Goal: Information Seeking & Learning: Learn about a topic

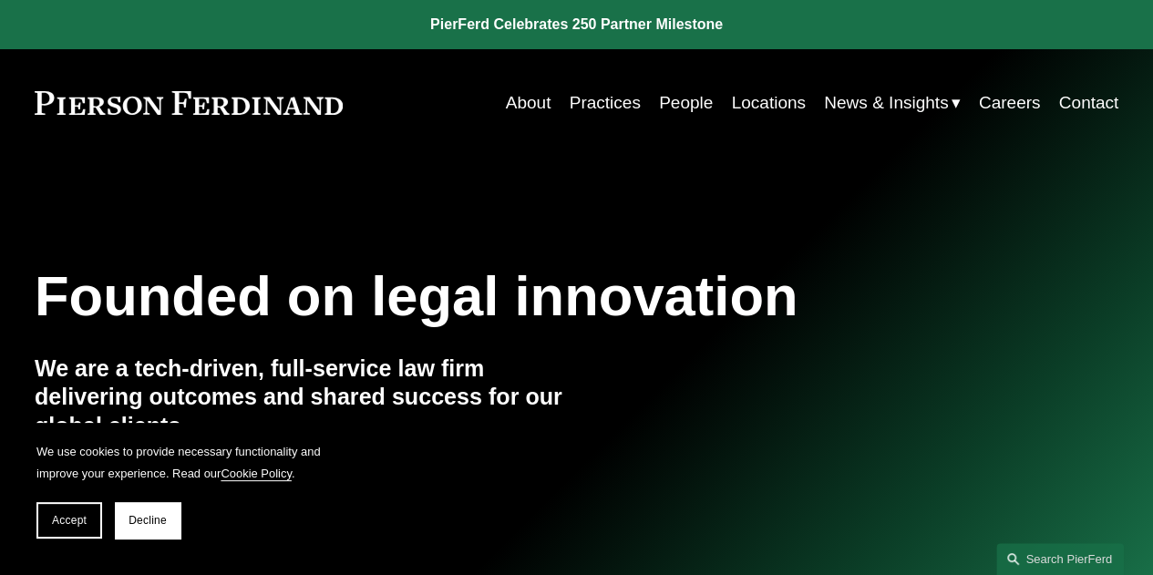
click at [574, 96] on link "Practices" at bounding box center [605, 103] width 71 height 35
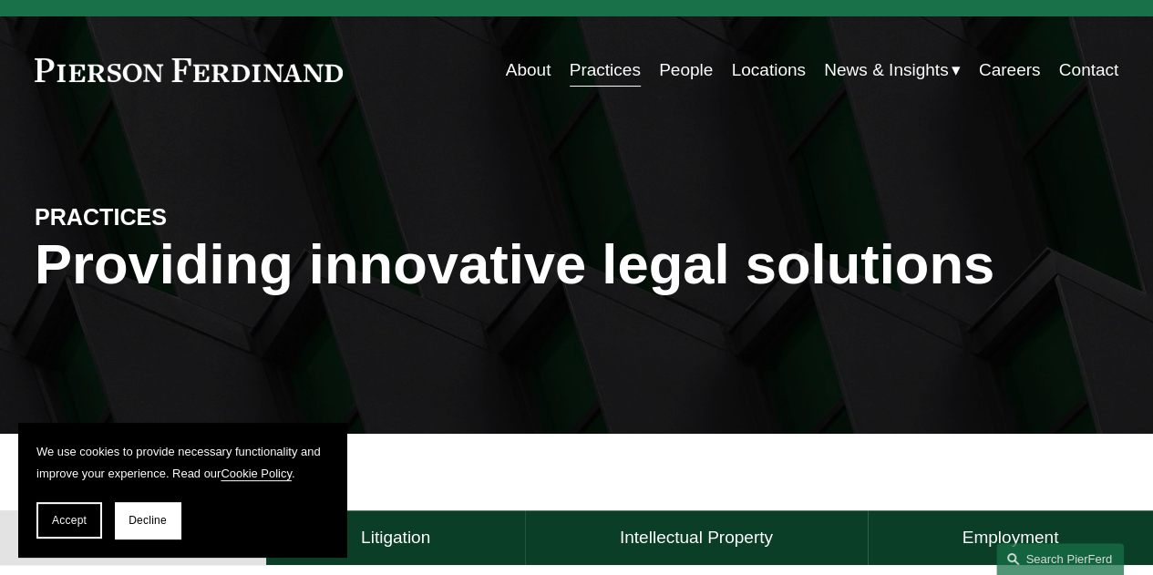
scroll to position [36, 0]
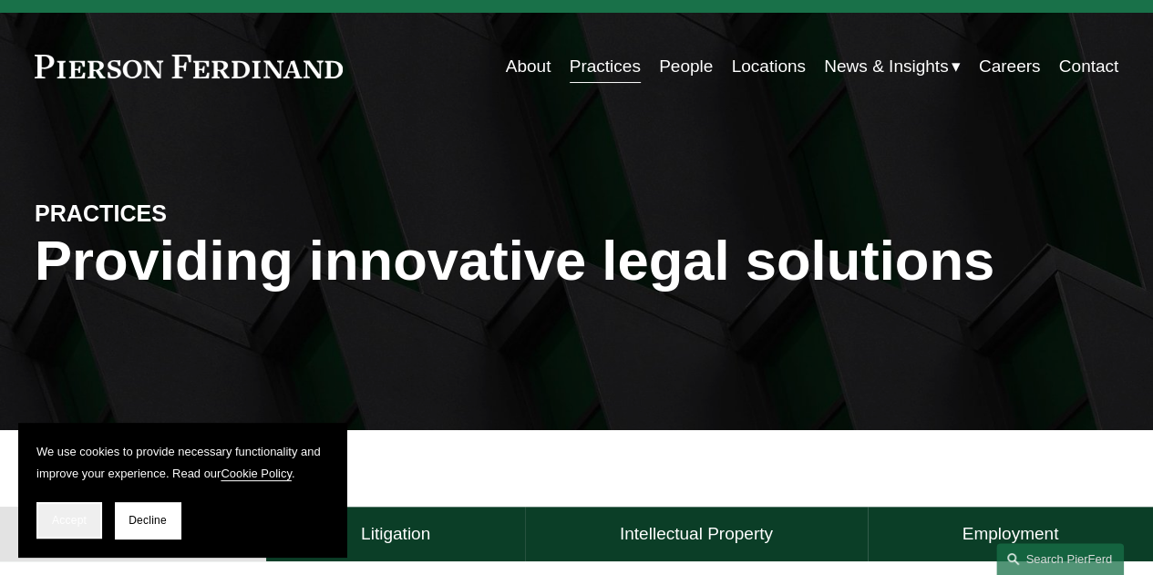
click at [76, 514] on span "Accept" at bounding box center [69, 520] width 35 height 13
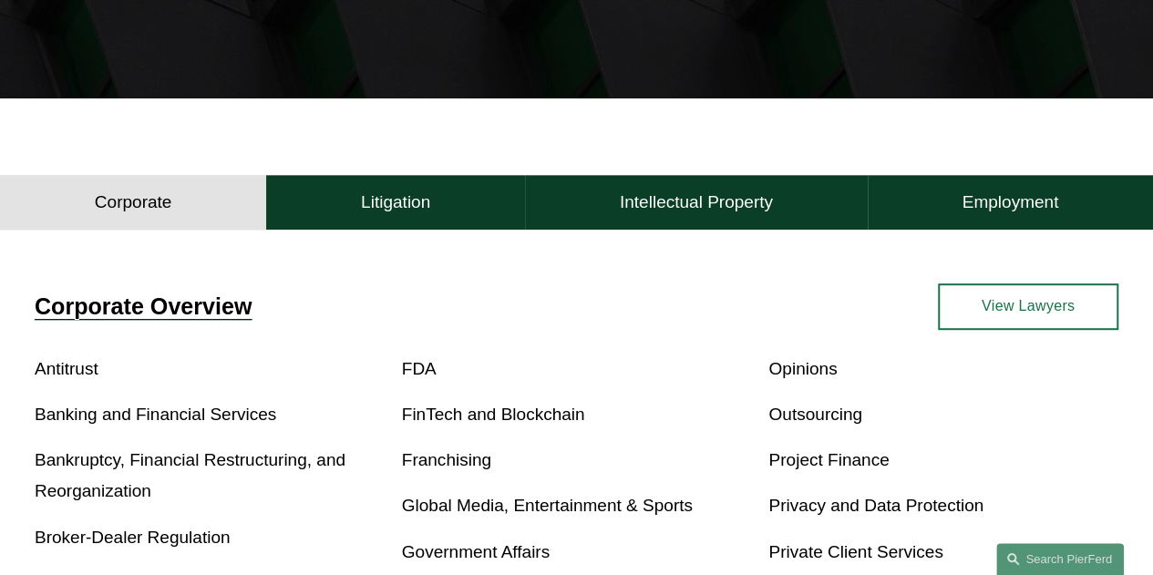
scroll to position [438, 0]
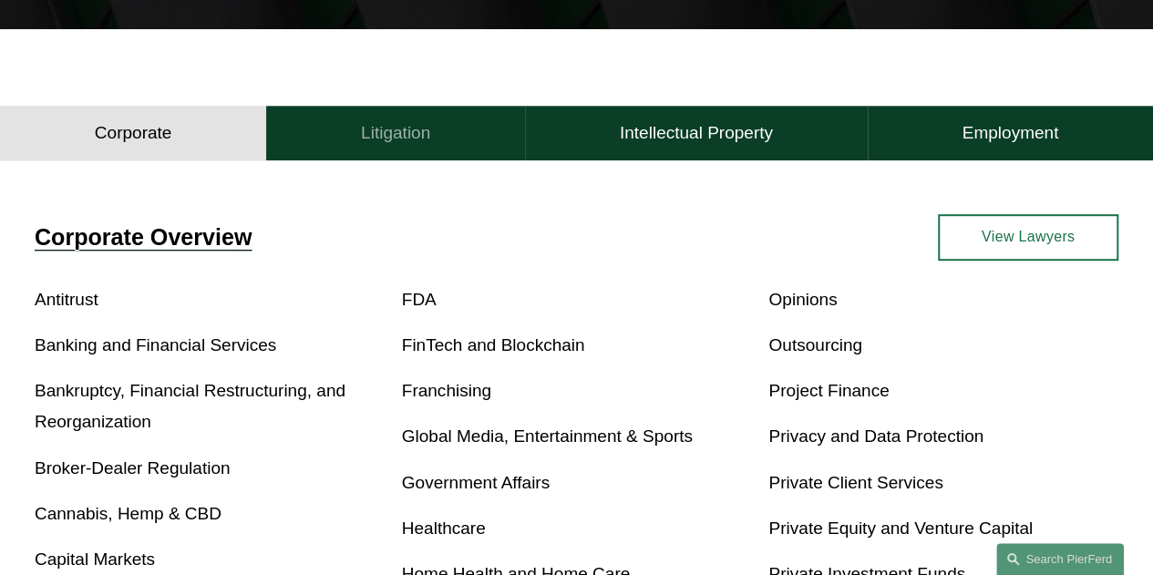
click at [408, 134] on h4 "Litigation" at bounding box center [395, 133] width 69 height 22
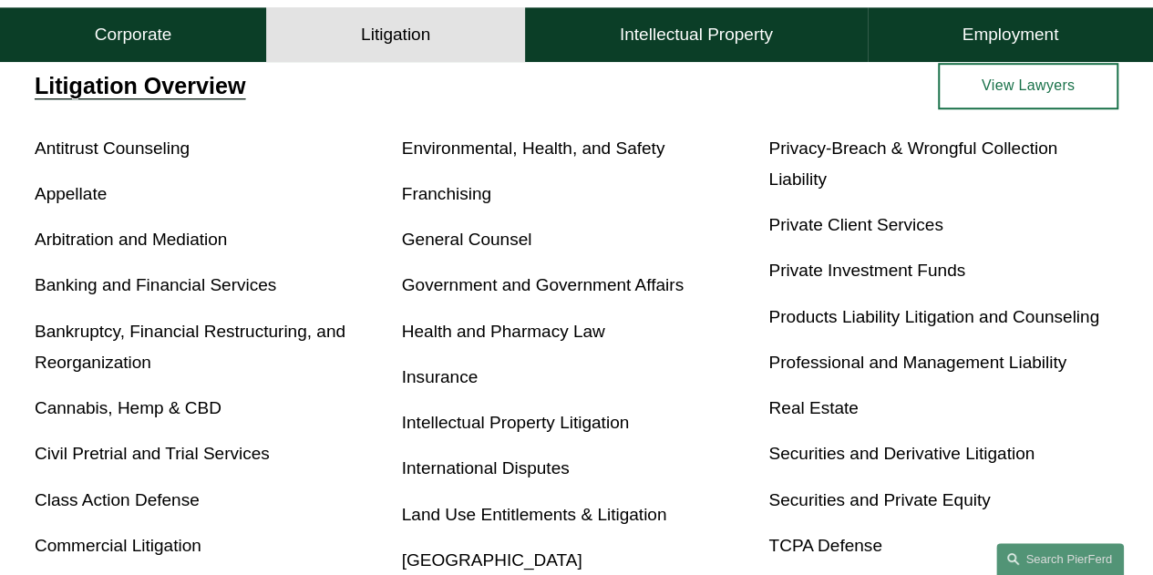
scroll to position [401, 0]
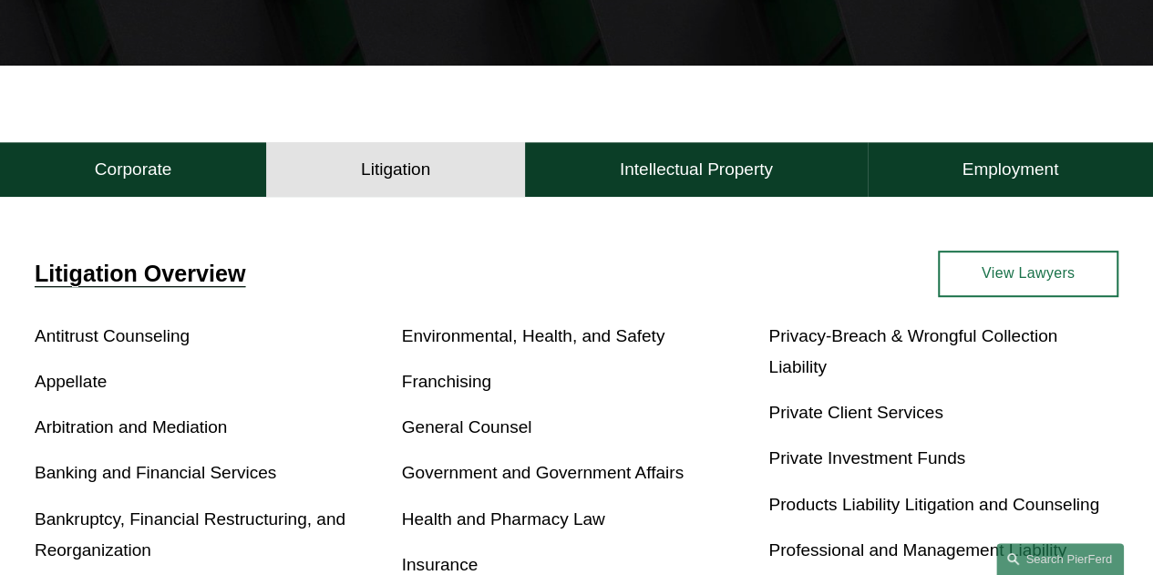
click at [1019, 277] on link "View Lawyers" at bounding box center [1028, 274] width 181 height 47
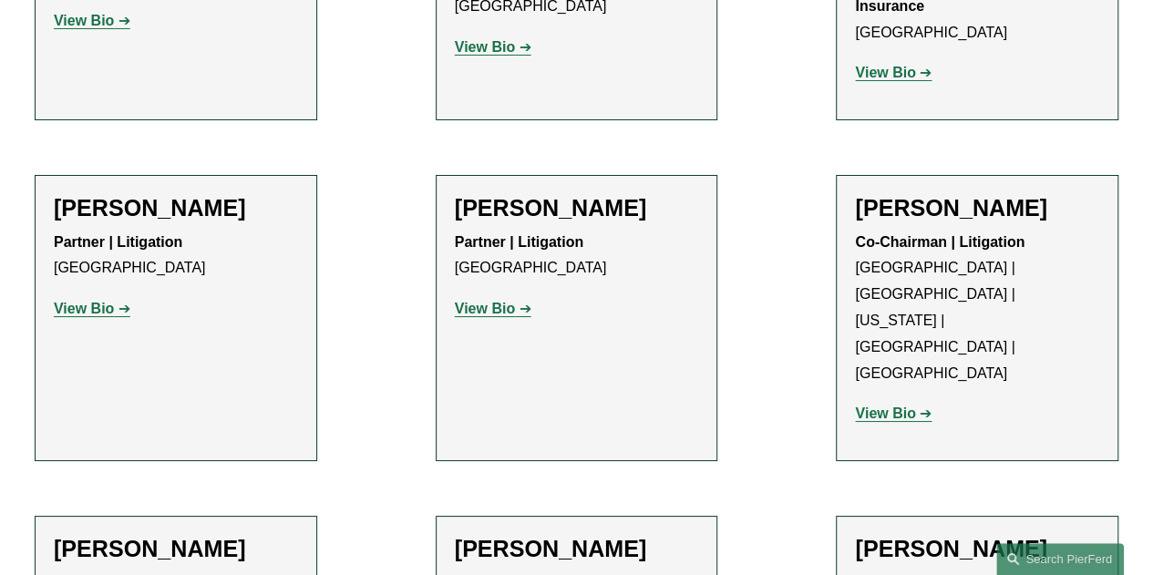
scroll to position [3246, 0]
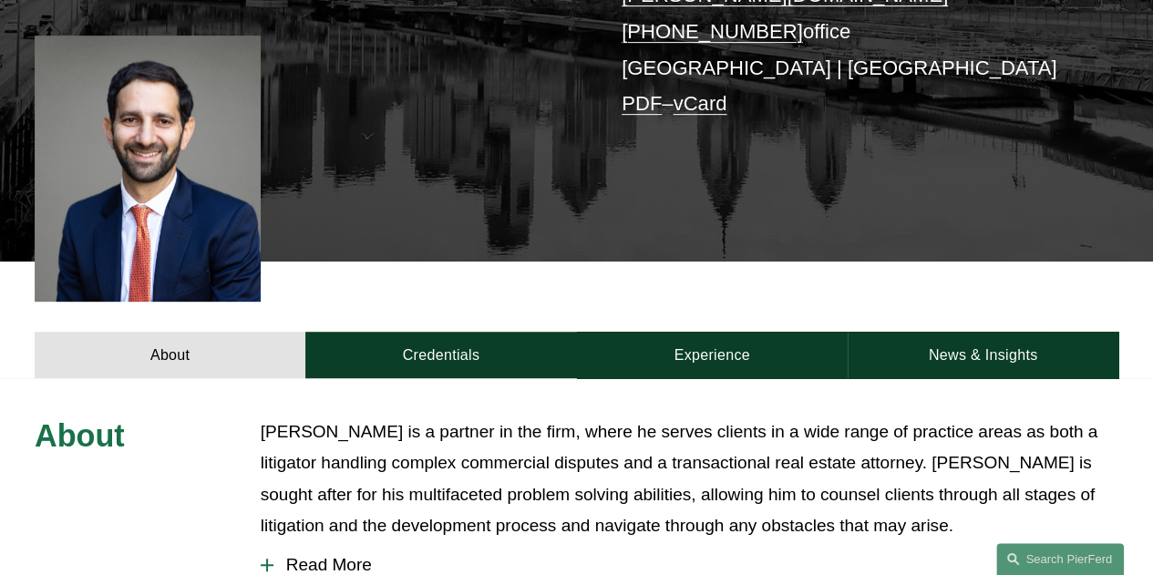
scroll to position [474, 0]
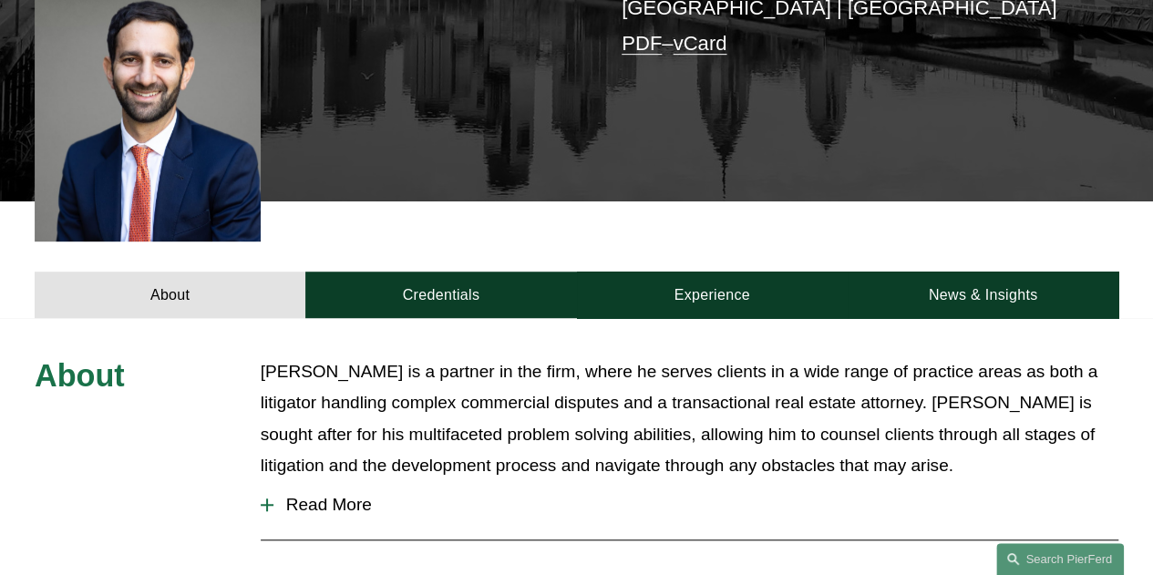
click at [343, 495] on span "Read More" at bounding box center [696, 505] width 845 height 20
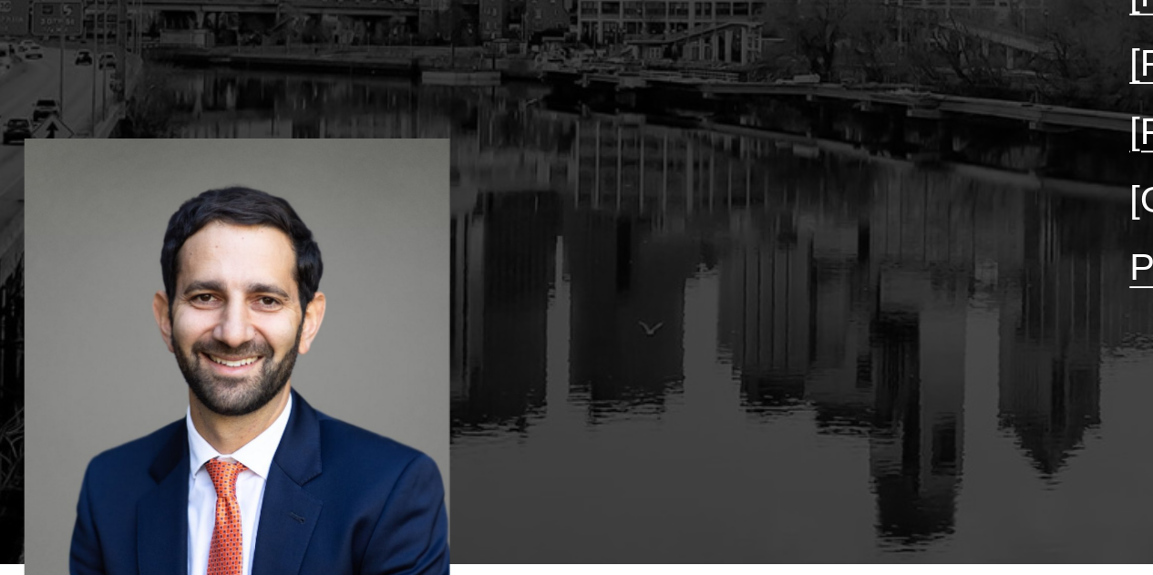
scroll to position [181, 0]
